Goal: Task Accomplishment & Management: Manage account settings

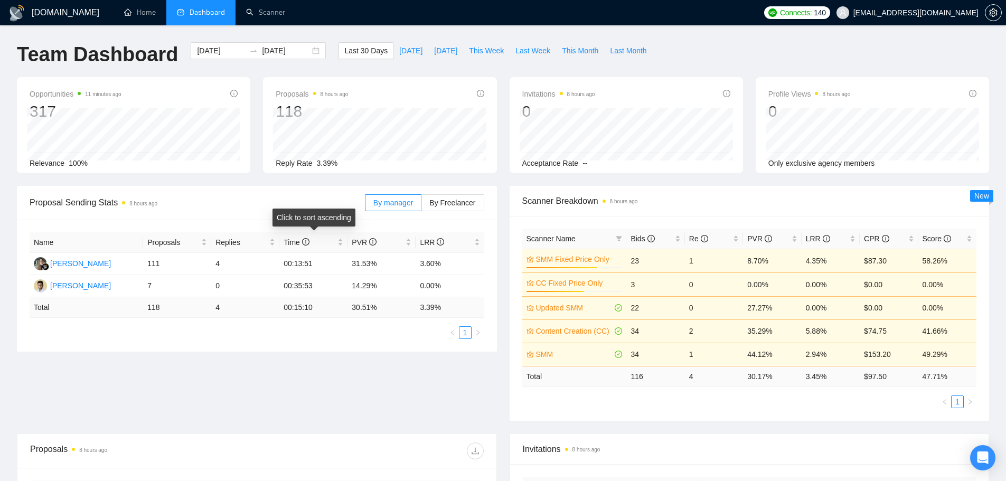
click at [317, 220] on div "Click to sort ascending" at bounding box center [314, 218] width 83 height 18
click at [402, 326] on ul "1" at bounding box center [257, 332] width 455 height 13
